Goal: Information Seeking & Learning: Check status

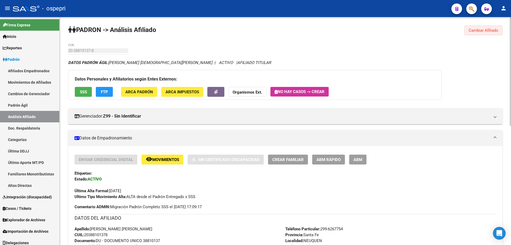
click at [485, 30] on span "Cambiar Afiliado" at bounding box center [484, 30] width 30 height 5
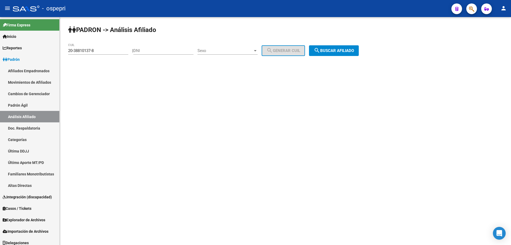
click at [151, 51] on input "DNI" at bounding box center [163, 50] width 60 height 5
paste input "22287084"
type input "22287084"
click at [243, 51] on span "Sexo" at bounding box center [224, 50] width 55 height 5
click at [232, 50] on span "Masculino" at bounding box center [233, 51] width 60 height 12
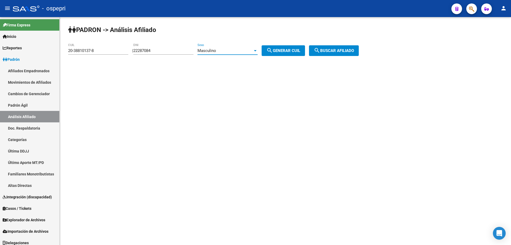
click at [300, 50] on span "search Generar CUIL" at bounding box center [283, 50] width 34 height 5
type input "20-22287084-5"
click at [335, 49] on span "search Buscar afiliado" at bounding box center [334, 50] width 40 height 5
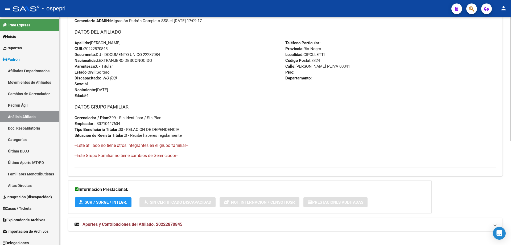
scroll to position [190, 0]
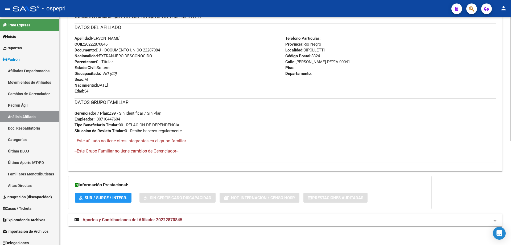
click at [169, 220] on span "Aportes y Contribuciones del Afiliado: 20222870845" at bounding box center [133, 219] width 100 height 5
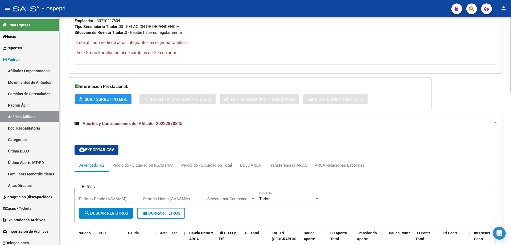
scroll to position [327, 0]
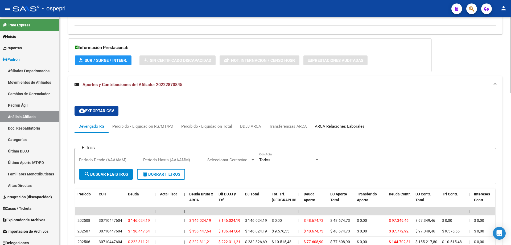
click at [334, 126] on div "ARCA Relaciones Laborales" at bounding box center [340, 126] width 50 height 6
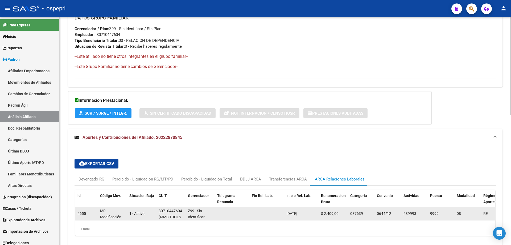
scroll to position [301, 0]
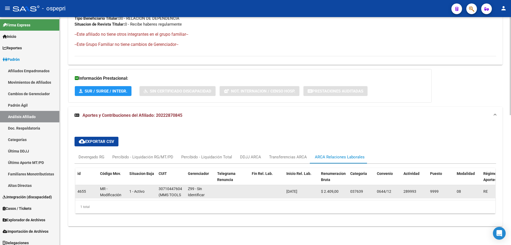
click at [173, 185] on div "30710447604" at bounding box center [170, 188] width 23 height 6
copy div "30710447604"
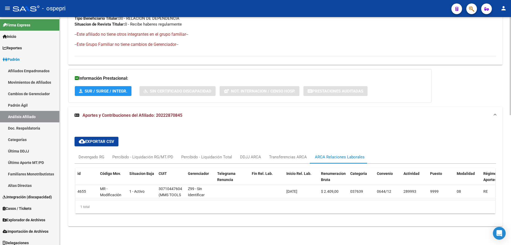
click at [88, 154] on div "Devengado RG" at bounding box center [92, 157] width 26 height 6
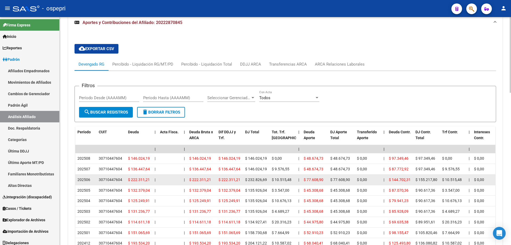
scroll to position [372, 0]
